Goal: Transaction & Acquisition: Purchase product/service

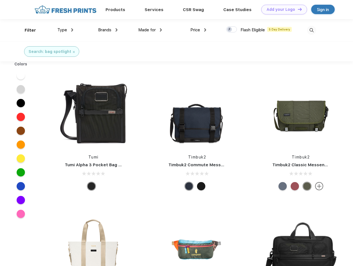
click at [282, 9] on link "Add your Logo Design Tool" at bounding box center [284, 10] width 46 height 10
click at [0, 0] on div "Design Tool" at bounding box center [0, 0] width 0 height 0
click at [298, 9] on link "Add your Logo Design Tool" at bounding box center [284, 10] width 46 height 10
click at [27, 30] on div "Filter" at bounding box center [30, 30] width 11 height 6
click at [65, 30] on span "Type" at bounding box center [62, 29] width 10 height 5
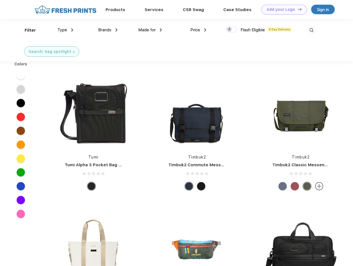
click at [108, 30] on span "Brands" at bounding box center [104, 29] width 13 height 5
click at [150, 30] on span "Made for" at bounding box center [146, 29] width 17 height 5
click at [199, 30] on span "Price" at bounding box center [195, 29] width 10 height 5
click at [232, 30] on div at bounding box center [231, 29] width 11 height 6
click at [230, 30] on input "checkbox" at bounding box center [228, 28] width 4 height 4
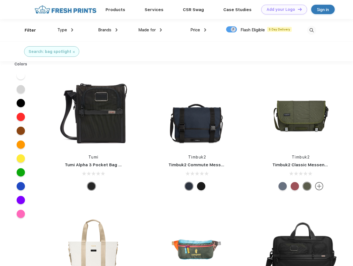
click at [312, 30] on img at bounding box center [311, 30] width 9 height 9
